Goal: Use online tool/utility: Utilize a website feature to perform a specific function

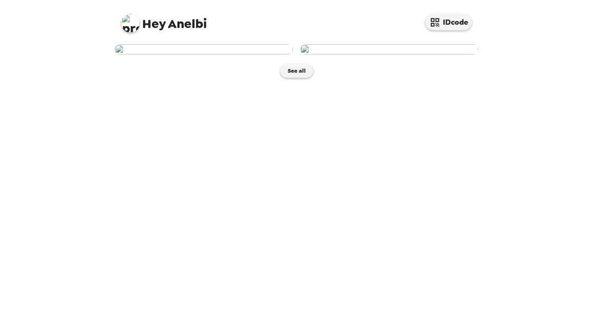
click at [262, 55] on img at bounding box center [204, 49] width 178 height 10
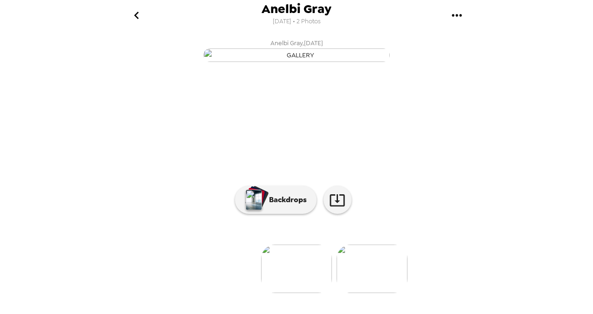
scroll to position [89, 0]
click at [265, 206] on p "Backdrops" at bounding box center [285, 199] width 42 height 11
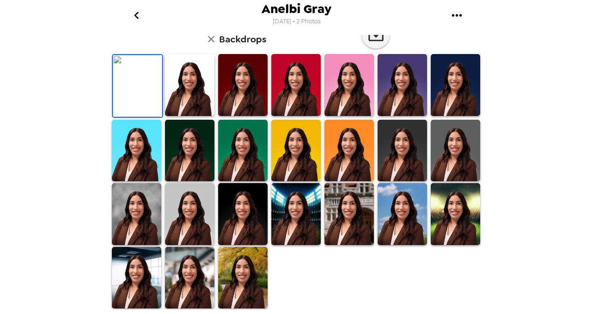
scroll to position [246, 0]
click at [445, 155] on img at bounding box center [455, 151] width 49 height 62
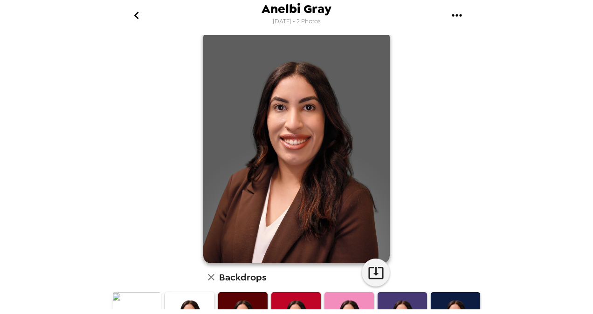
scroll to position [0, 0]
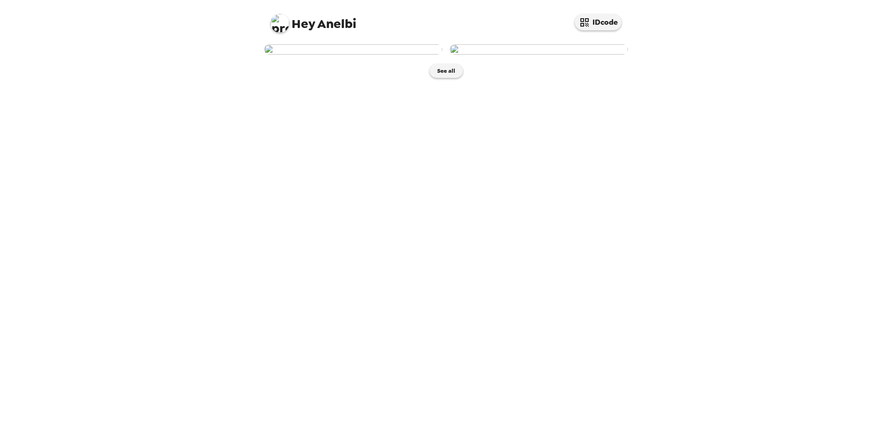
click at [337, 55] on img at bounding box center [353, 49] width 178 height 10
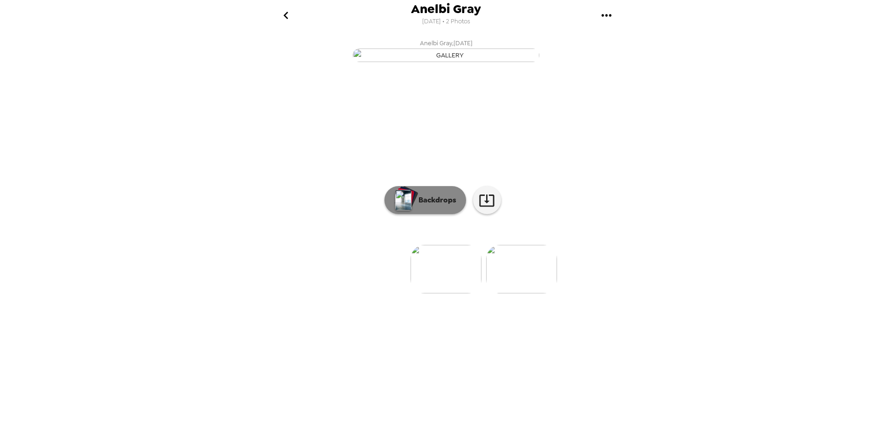
click at [449, 206] on p "Backdrops" at bounding box center [435, 199] width 42 height 11
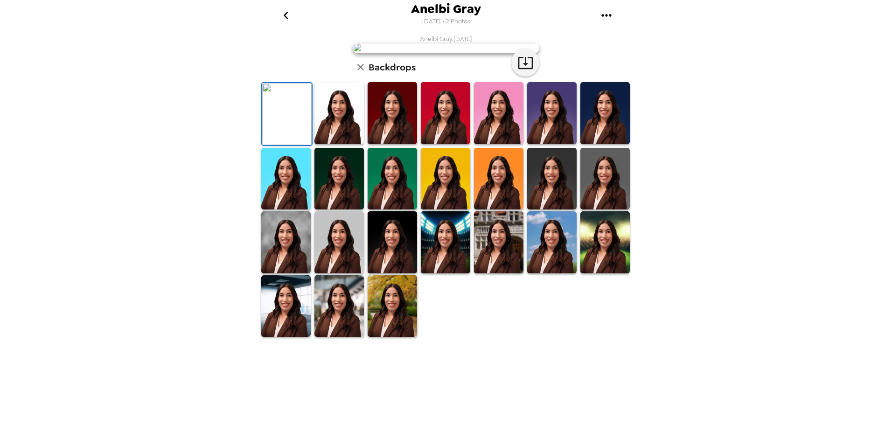
scroll to position [93, 0]
click at [347, 273] on img at bounding box center [338, 242] width 49 height 62
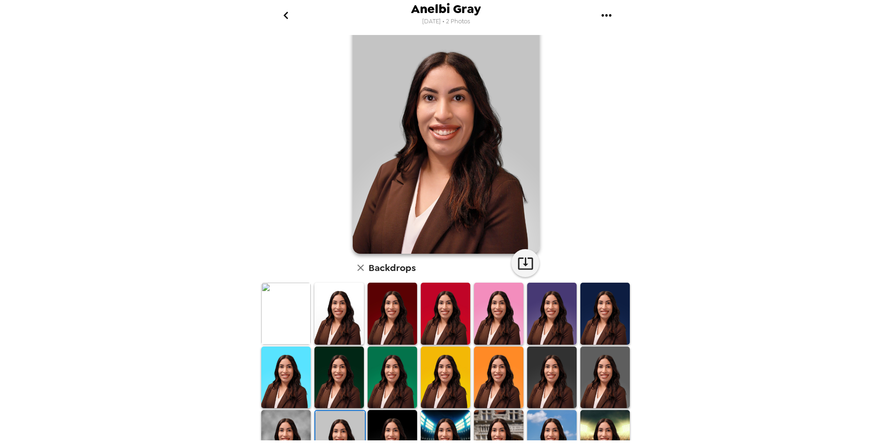
scroll to position [0, 0]
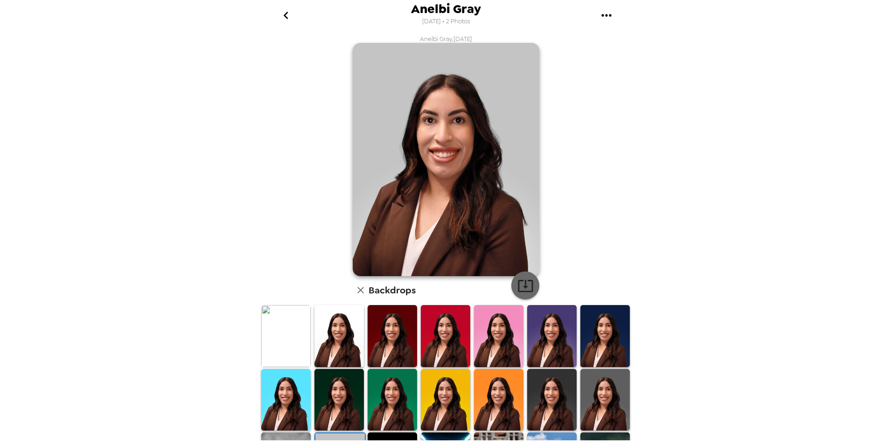
click at [526, 283] on icon "button" at bounding box center [525, 286] width 16 height 16
